Goal: Task Accomplishment & Management: Manage account settings

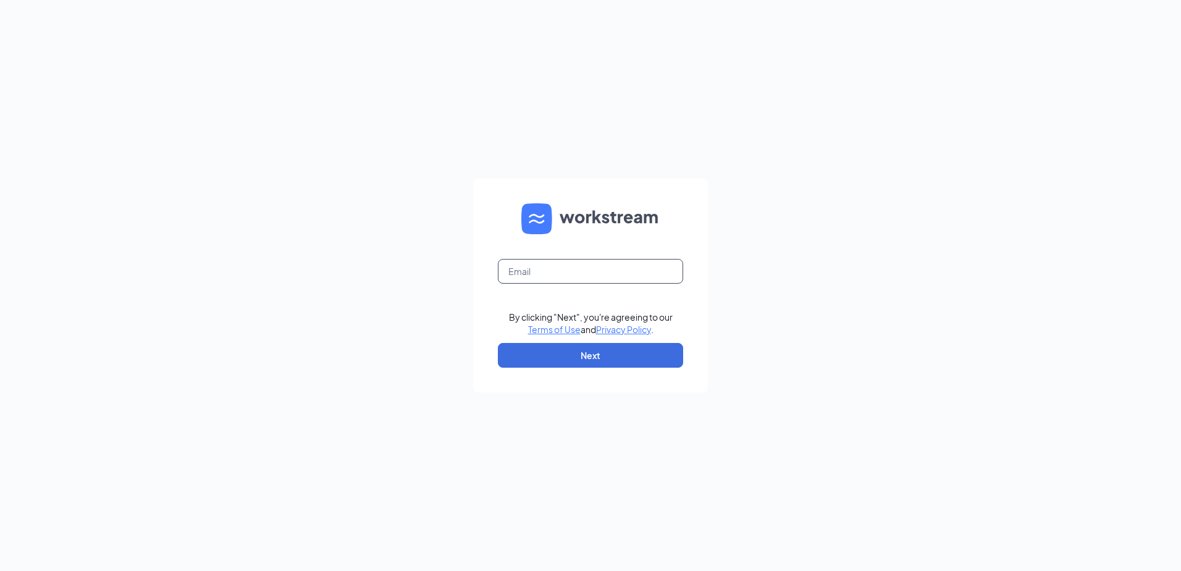
click at [518, 262] on input "text" at bounding box center [590, 271] width 185 height 25
type input "[PERSON_NAME][EMAIL_ADDRESS][DOMAIN_NAME]"
click at [565, 357] on button "Next" at bounding box center [590, 355] width 185 height 25
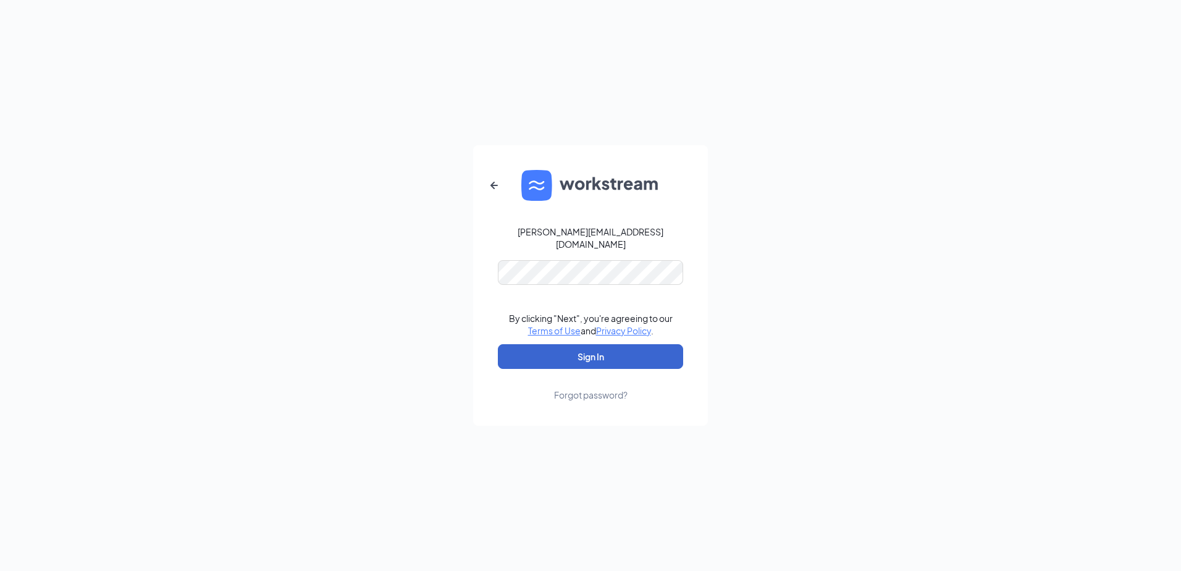
click at [559, 349] on button "Sign In" at bounding box center [590, 356] width 185 height 25
click at [573, 348] on button "Sign In" at bounding box center [590, 356] width 185 height 25
click at [503, 356] on button "Sign In" at bounding box center [590, 356] width 185 height 25
click at [489, 188] on icon "ArrowLeftNew" at bounding box center [494, 185] width 15 height 15
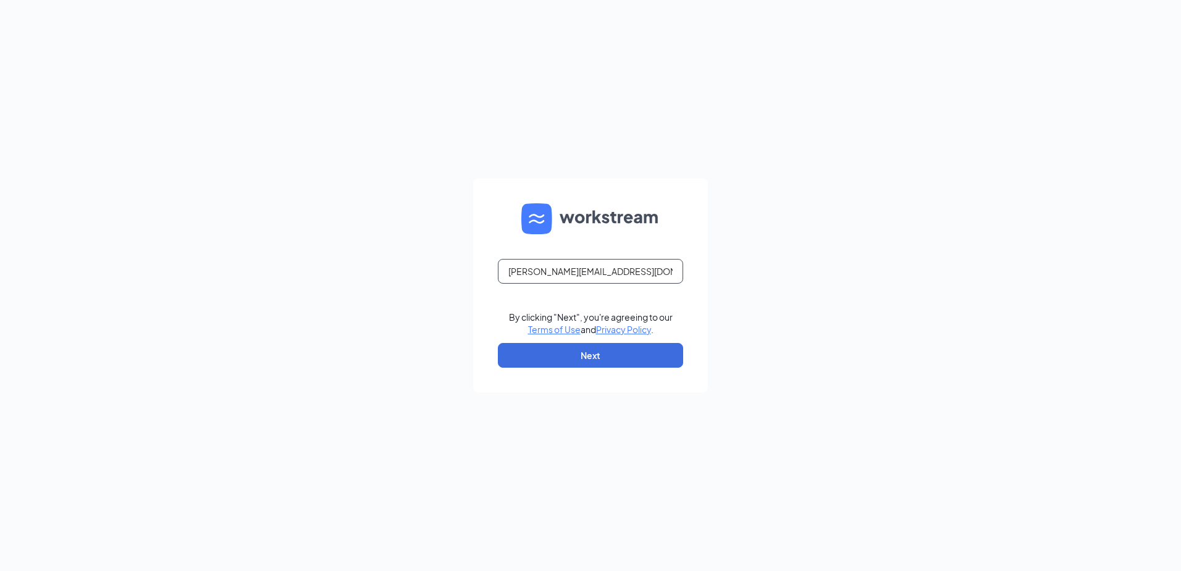
click at [655, 272] on input "[PERSON_NAME][EMAIL_ADDRESS][DOMAIN_NAME]" at bounding box center [590, 271] width 185 height 25
type input "b"
type input "[EMAIL_ADDRESS][DOMAIN_NAME]"
click at [543, 355] on button "Next" at bounding box center [590, 355] width 185 height 25
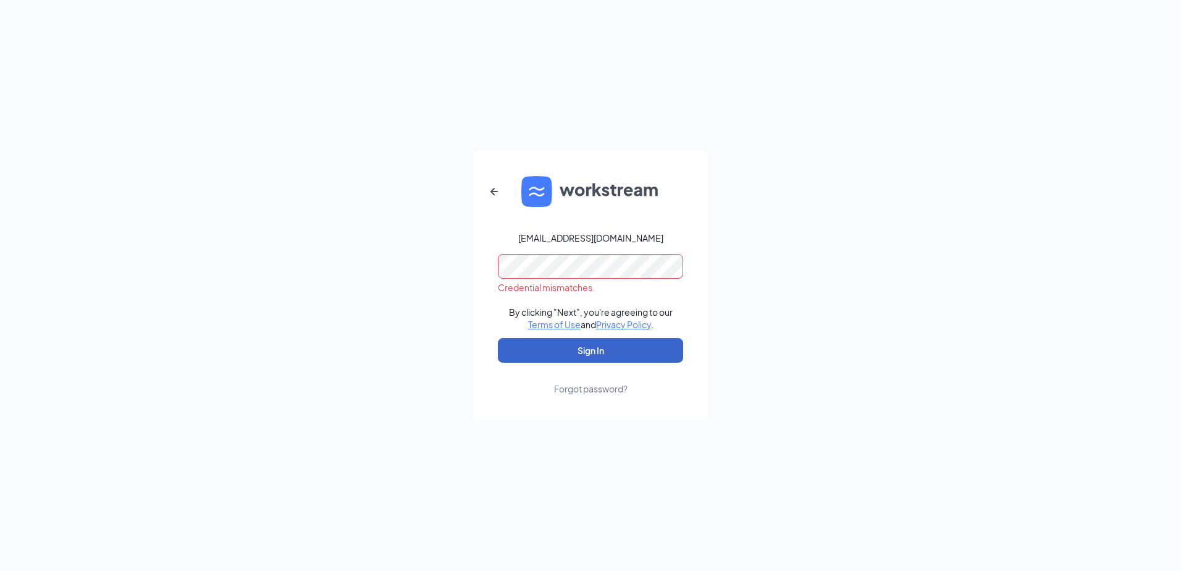
click at [543, 355] on button "Sign In" at bounding box center [590, 350] width 185 height 25
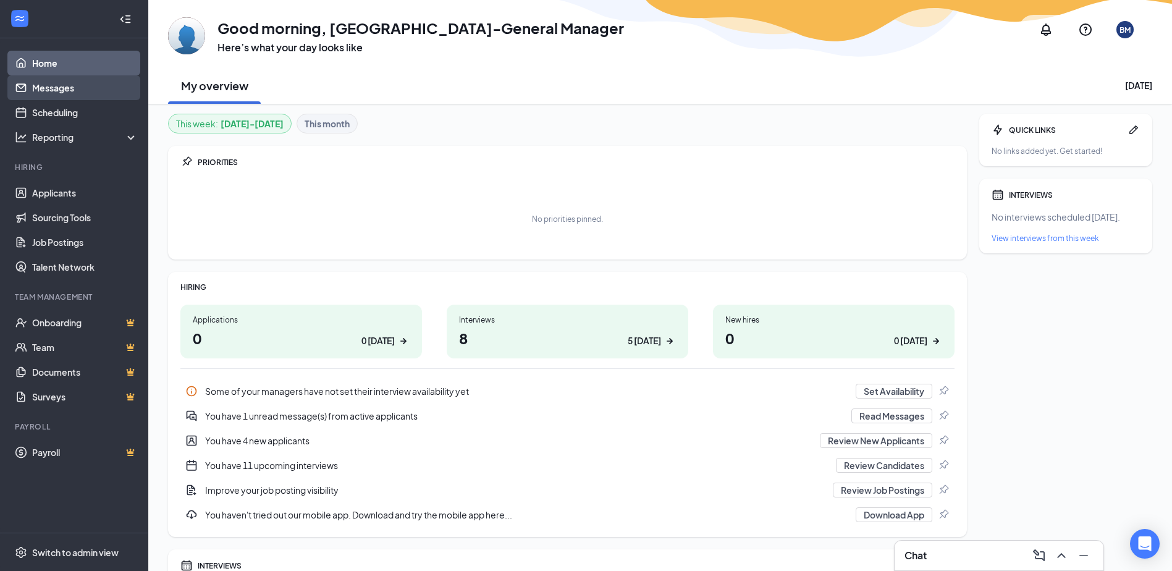
click at [87, 88] on link "Messages" at bounding box center [85, 87] width 106 height 25
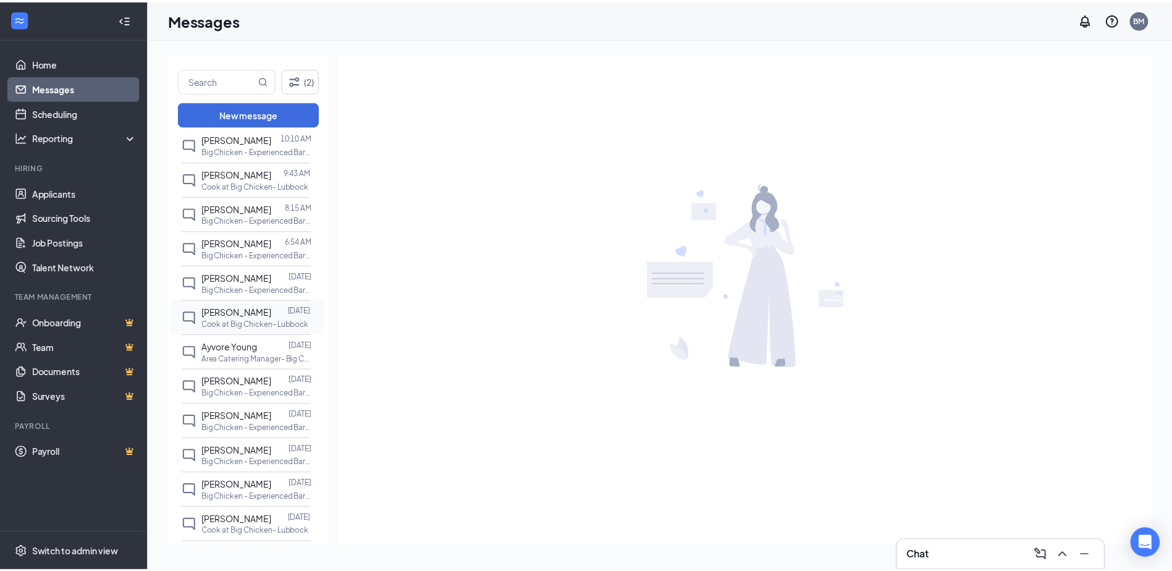
scroll to position [115, 0]
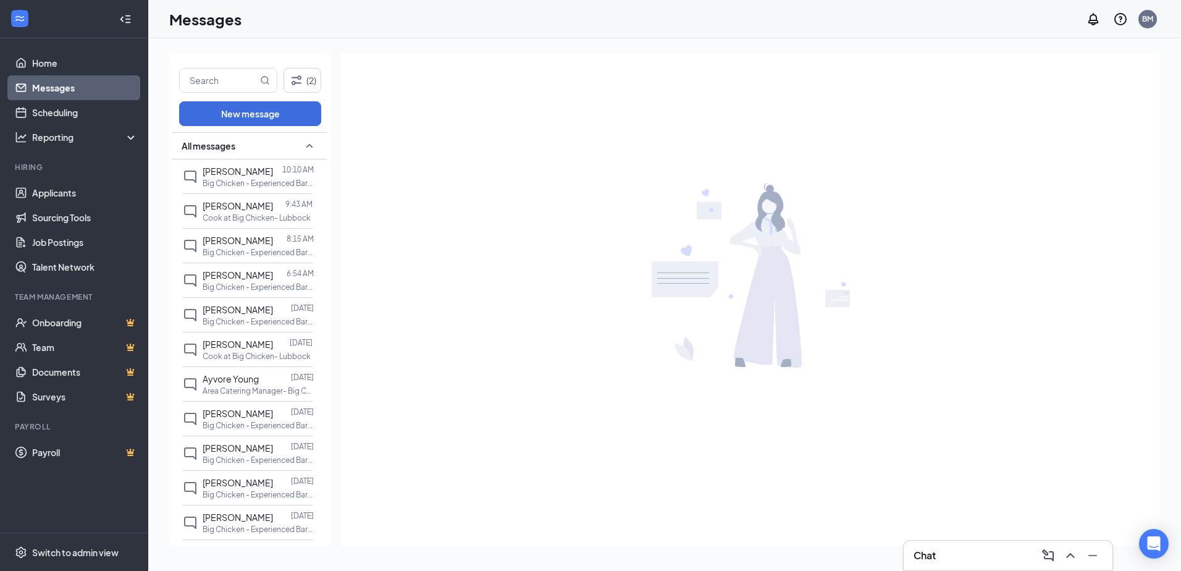
click at [50, 180] on li "Hiring Applicants Sourcing Tools Job Postings Talent Network" at bounding box center [74, 220] width 148 height 117
click at [52, 188] on link "Applicants" at bounding box center [85, 192] width 106 height 25
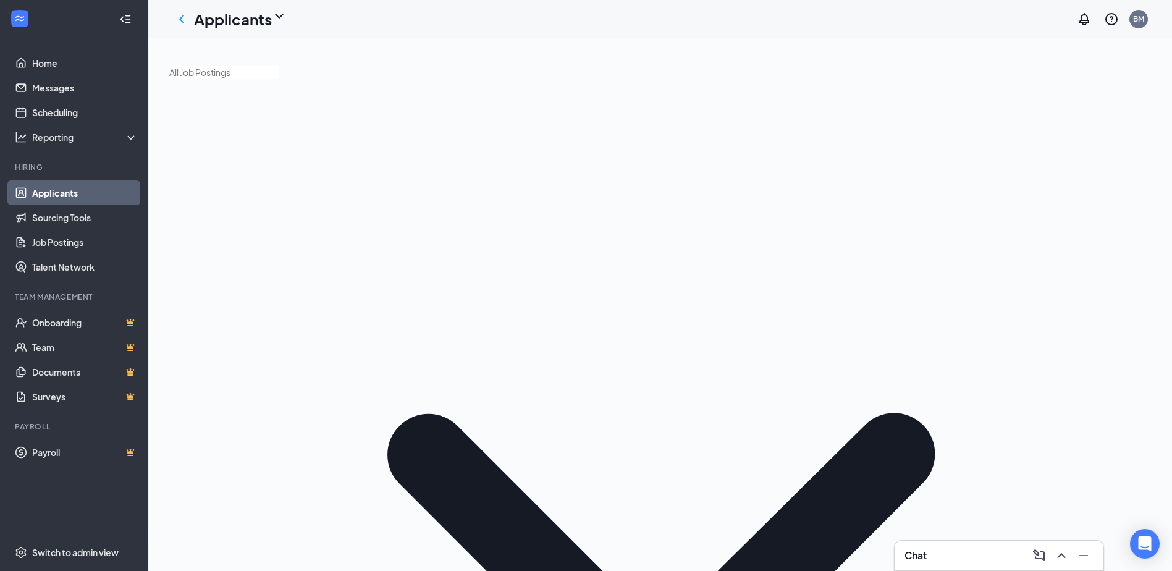
click at [56, 232] on link "Job Postings" at bounding box center [85, 242] width 106 height 25
